Goal: Task Accomplishment & Management: Use online tool/utility

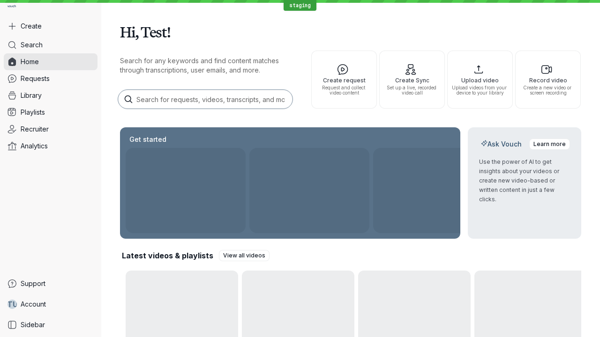
click at [51, 26] on button "Create" at bounding box center [51, 26] width 94 height 17
